Goal: Information Seeking & Learning: Find specific fact

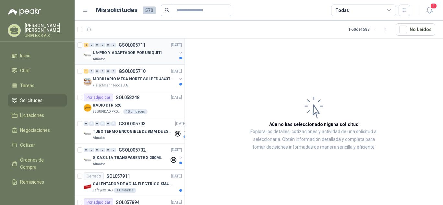
click at [126, 43] on p "GSOL005711" at bounding box center [132, 45] width 27 height 5
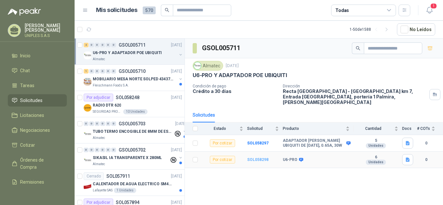
click at [261, 158] on b "SOL058298" at bounding box center [257, 160] width 21 height 5
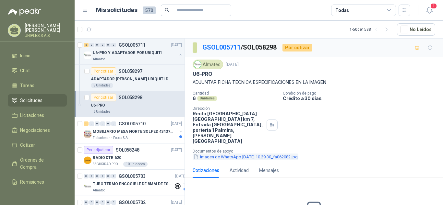
click at [262, 154] on button "Imagen de WhatsApp [DATE] 10.29.30_fa062082.jpg" at bounding box center [246, 157] width 106 height 7
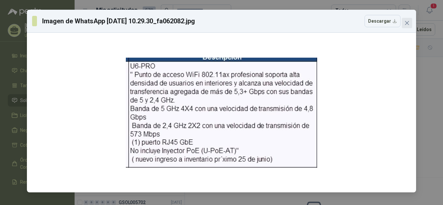
click at [410, 23] on icon "close" at bounding box center [407, 22] width 5 height 5
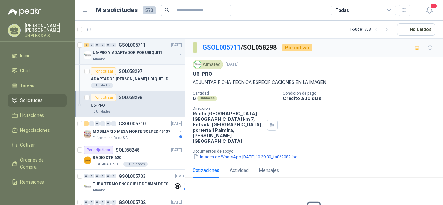
click at [134, 70] on p "SOL058297" at bounding box center [131, 71] width 24 height 5
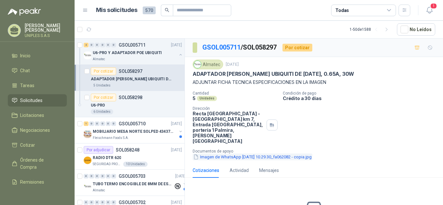
click at [249, 154] on button "Imagen de WhatsApp [DATE] 10.29.30_fa062082 - copia.jpg" at bounding box center [253, 157] width 120 height 7
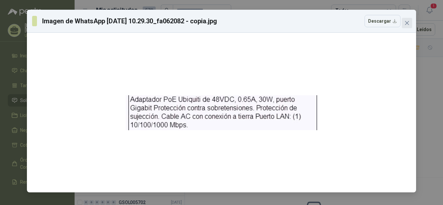
click at [408, 22] on icon "close" at bounding box center [407, 22] width 5 height 5
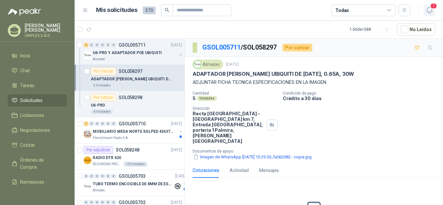
click at [430, 11] on icon "button" at bounding box center [430, 10] width 8 height 8
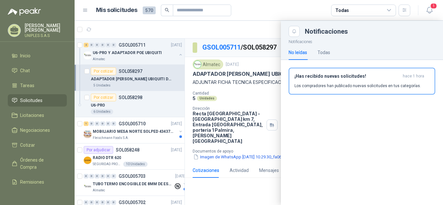
click at [269, 14] on article "Mis solicitudes 570 Todas" at bounding box center [253, 11] width 315 height 12
click at [390, 9] on icon at bounding box center [390, 10] width 6 height 6
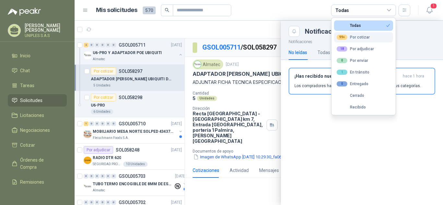
click at [359, 36] on div "99+ Por cotizar" at bounding box center [353, 37] width 33 height 5
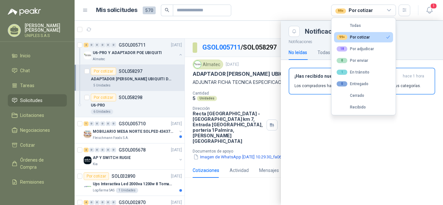
click at [257, 13] on article "Mis solicitudes 570 99+ Por cotizar" at bounding box center [253, 11] width 315 height 12
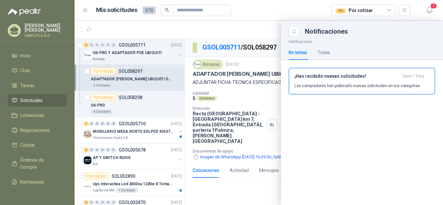
click at [136, 125] on div at bounding box center [259, 113] width 369 height 185
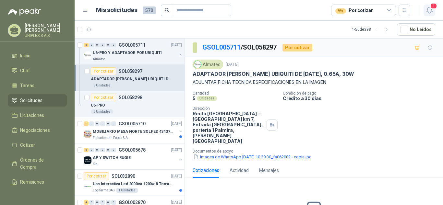
click at [430, 9] on icon "button" at bounding box center [430, 10] width 8 height 8
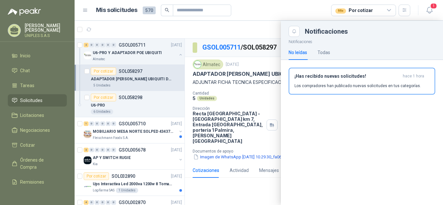
click at [269, 8] on article "Mis solicitudes 570 99+ Por cotizar" at bounding box center [253, 11] width 315 height 12
click at [359, 79] on h3 "¡Has recibido nuevas solicitudes!" at bounding box center [348, 77] width 106 height 6
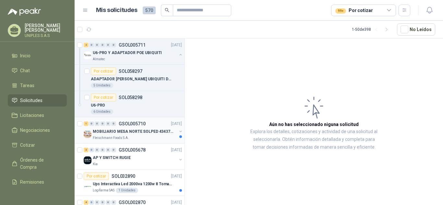
click at [137, 122] on p "GSOL005710" at bounding box center [132, 124] width 27 height 5
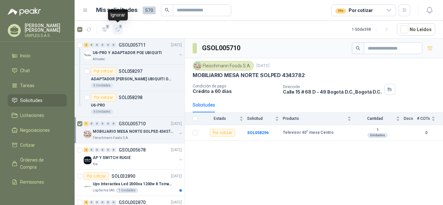
click at [119, 30] on icon "button" at bounding box center [118, 30] width 6 height 6
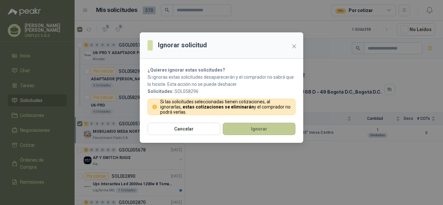
click at [261, 132] on button "Ignorar" at bounding box center [259, 129] width 73 height 12
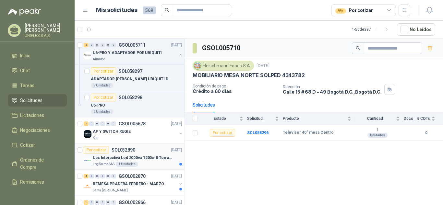
click at [126, 148] on p "SOL032890" at bounding box center [124, 150] width 24 height 5
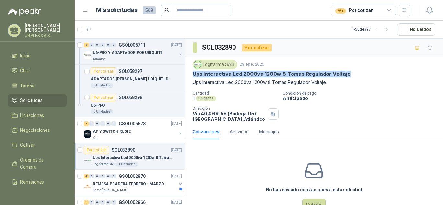
drag, startPoint x: 191, startPoint y: 73, endPoint x: 349, endPoint y: 77, distance: 158.1
click at [349, 77] on div "Logifarma SAS [DATE] Ups Interactiva Led 2000va 1200w 8 Tomas Regulador Voltaje…" at bounding box center [314, 91] width 258 height 68
copy p "Ups Interactiva Led 2000va 1200w 8 Tomas Regulador Voltaje"
